Goal: Task Accomplishment & Management: Manage account settings

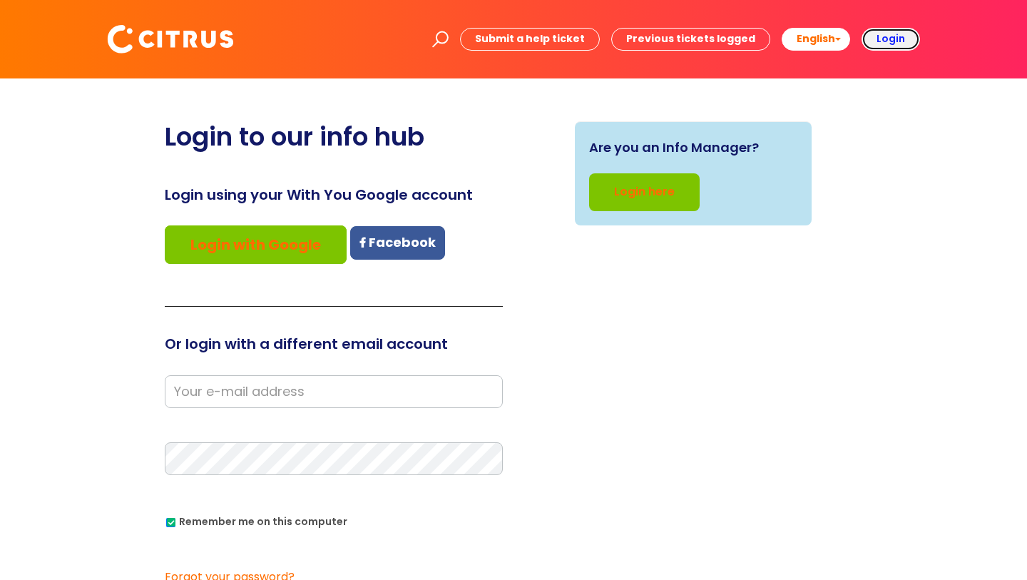
click at [890, 43] on b "Login" at bounding box center [890, 38] width 29 height 14
type input "[PERSON_NAME][EMAIL_ADDRESS][DOMAIN_NAME]"
